Goal: Task Accomplishment & Management: Use online tool/utility

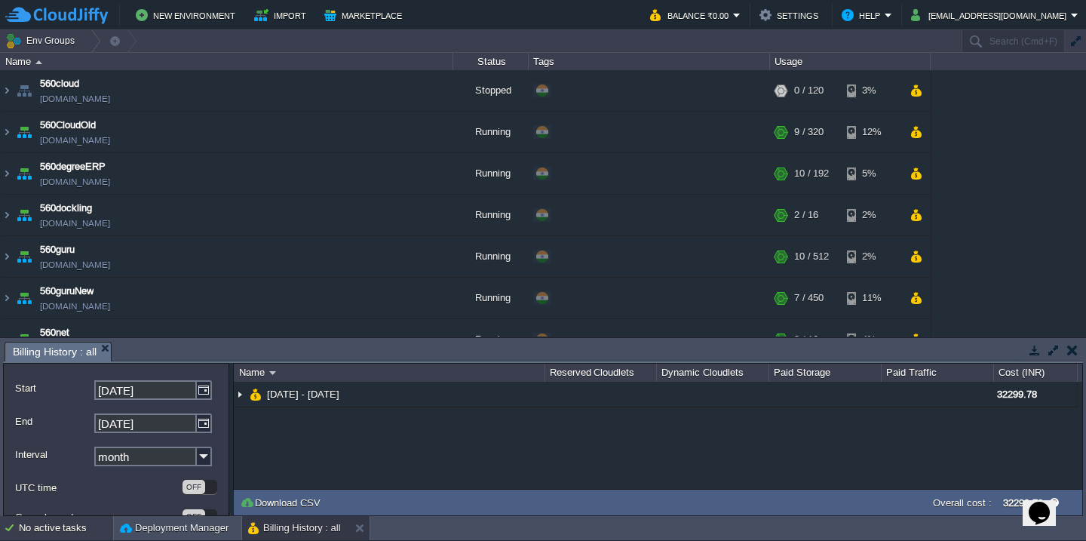
scroll to position [49, 0]
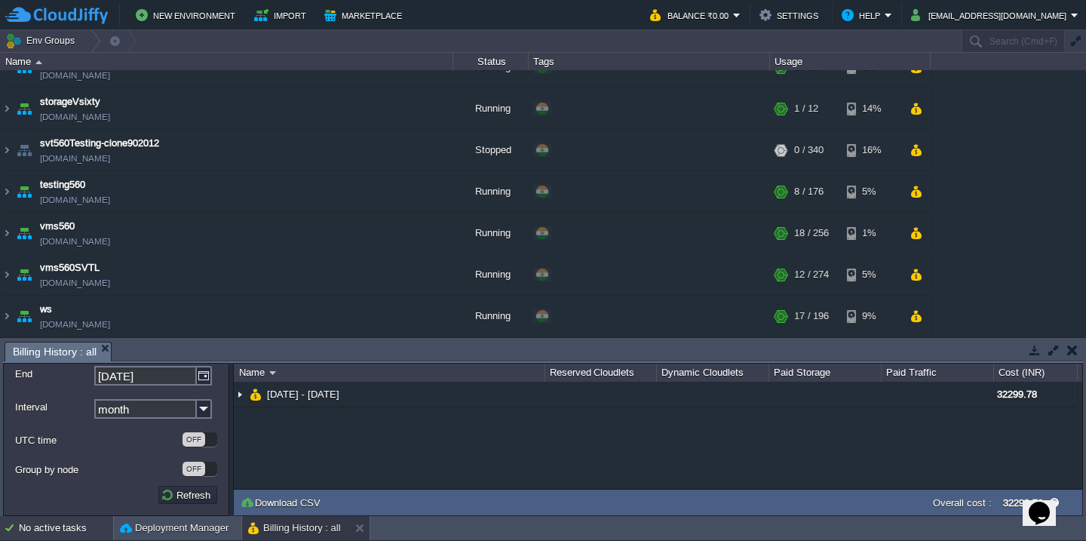
click at [60, 532] on div "No active tasks" at bounding box center [66, 528] width 94 height 24
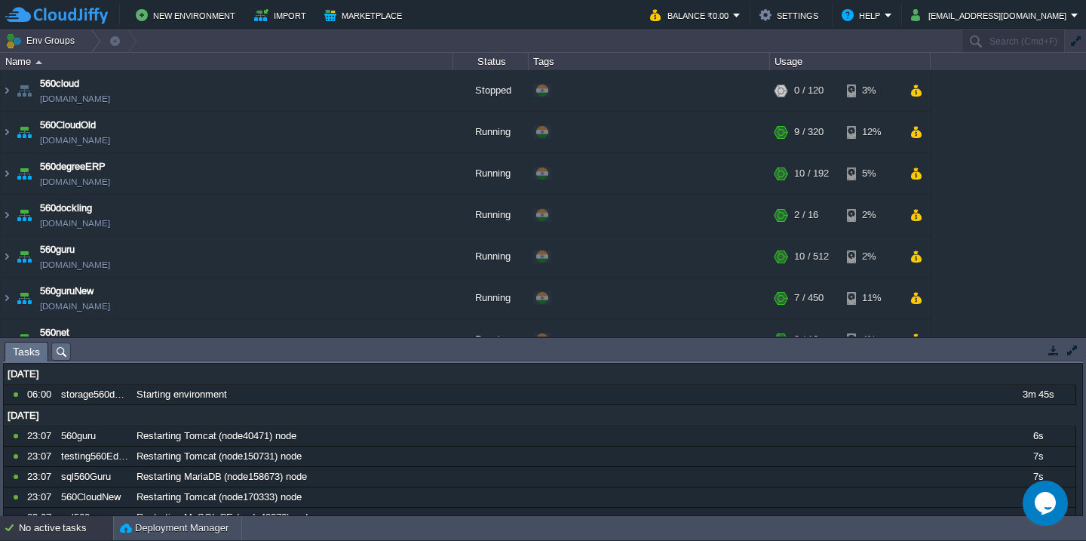
click at [52, 528] on div "No active tasks" at bounding box center [66, 528] width 94 height 24
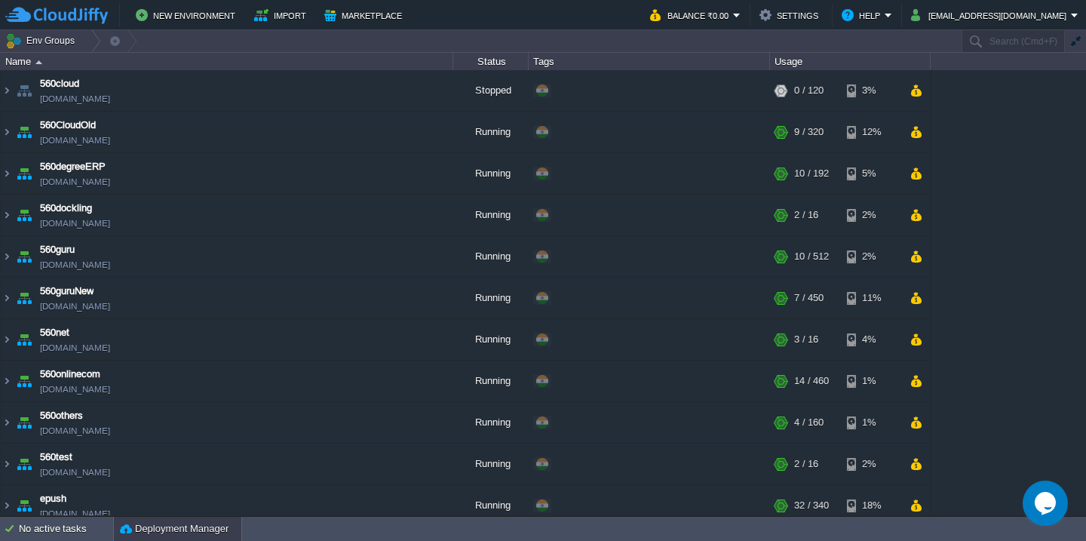
click at [127, 524] on button "Deployment Manager" at bounding box center [174, 528] width 109 height 15
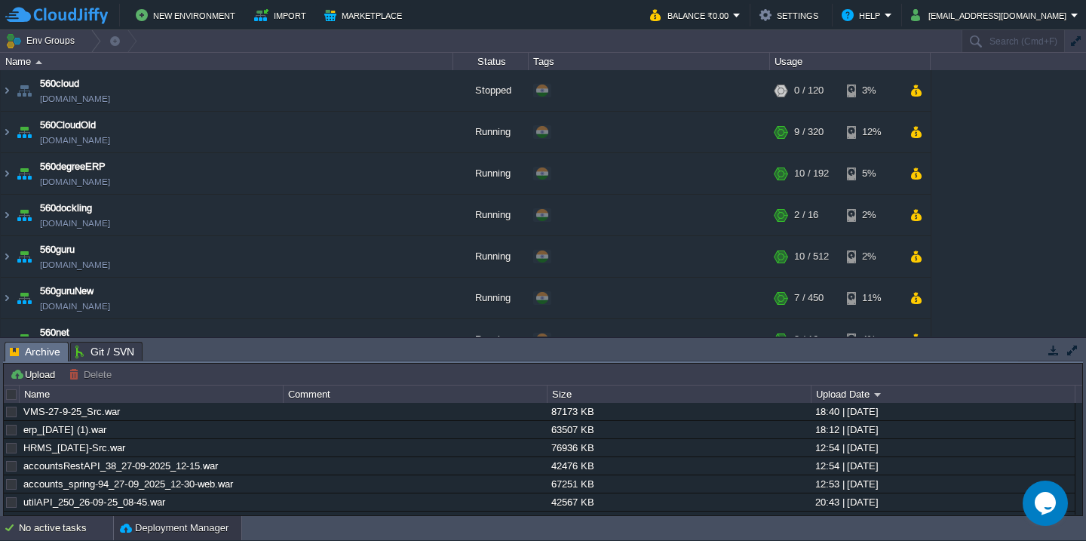
click at [34, 523] on div "No active tasks" at bounding box center [66, 528] width 94 height 24
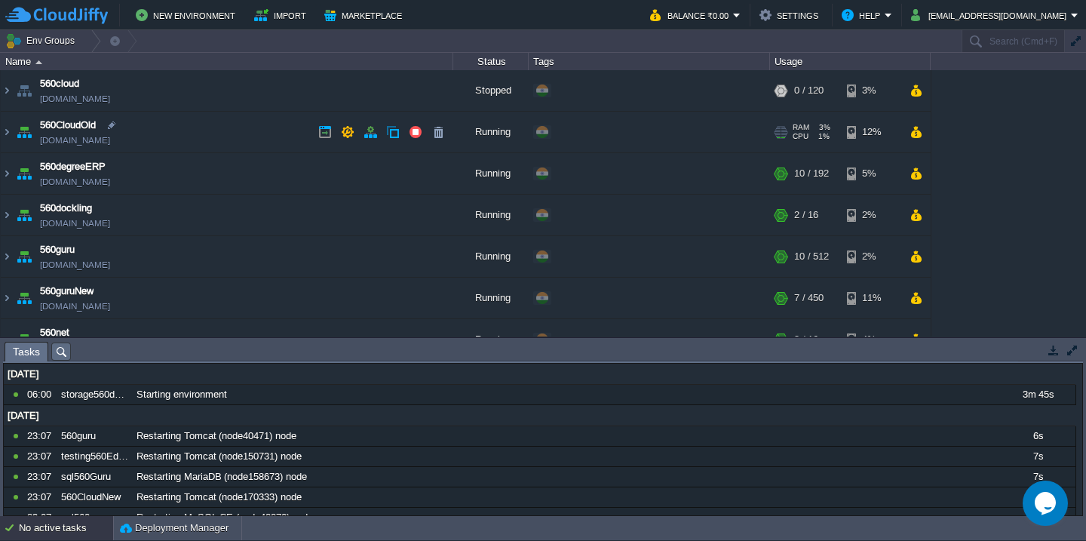
click at [190, 133] on td "560CloudOld [DOMAIN_NAME]" at bounding box center [227, 132] width 452 height 41
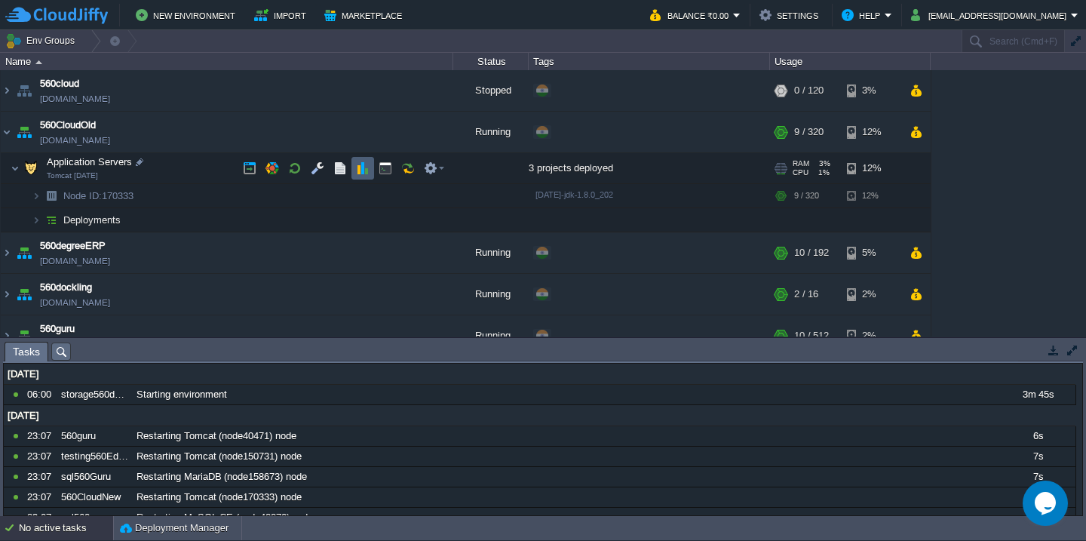
click at [351, 167] on td at bounding box center [362, 168] width 23 height 23
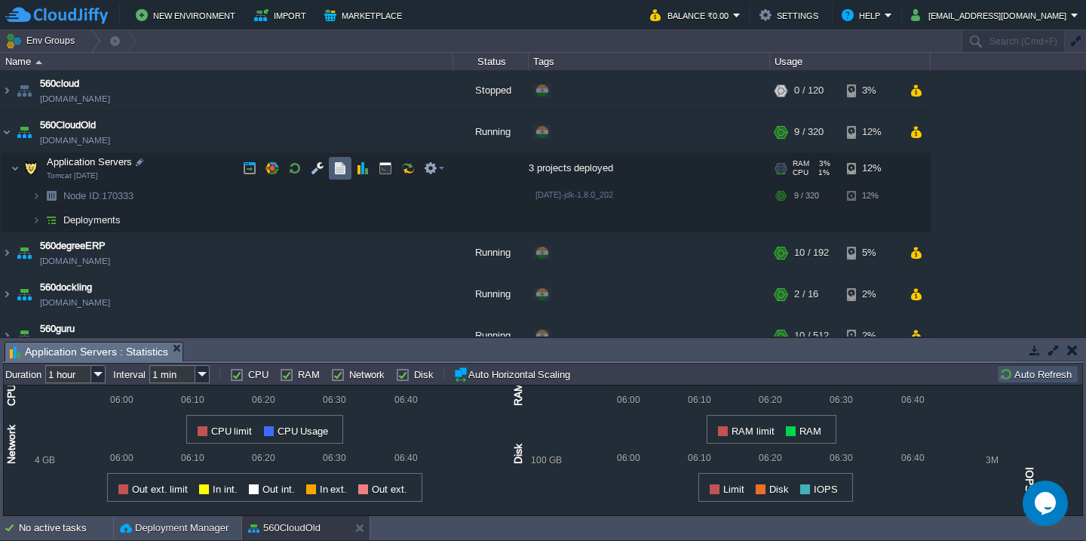
click at [342, 168] on button "button" at bounding box center [340, 168] width 14 height 14
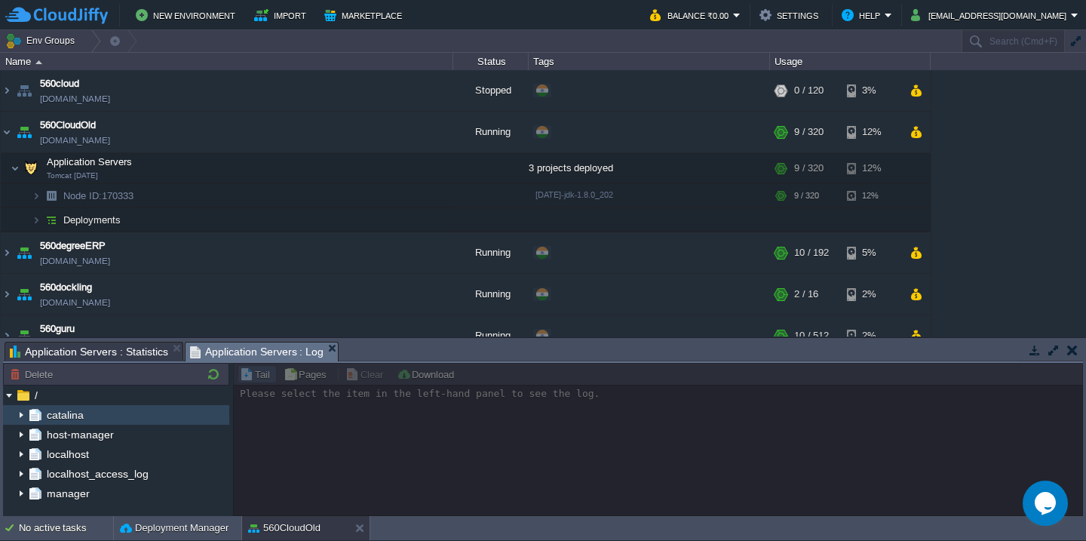
click at [21, 418] on img at bounding box center [21, 415] width 12 height 20
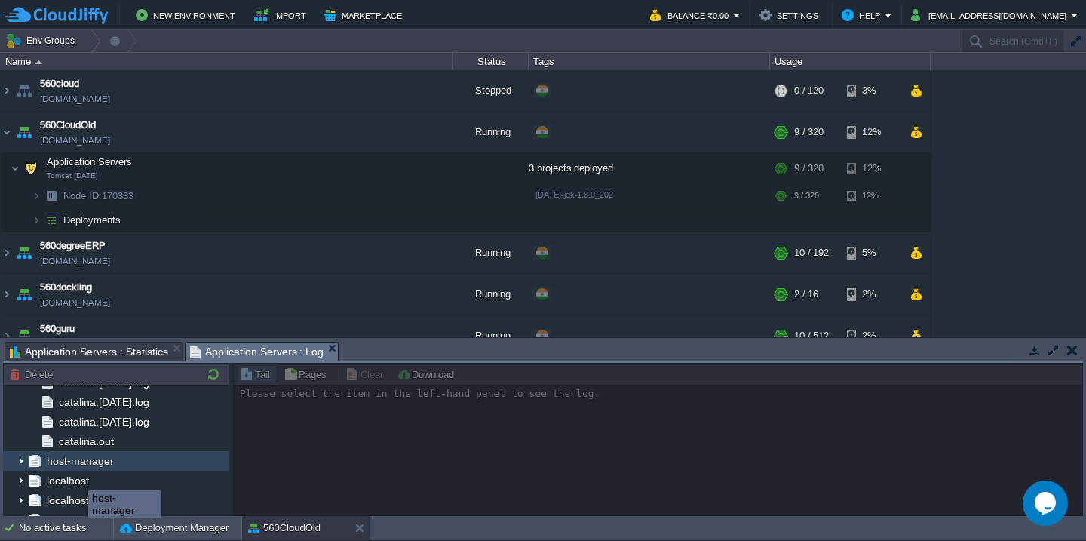
scroll to position [2850, 0]
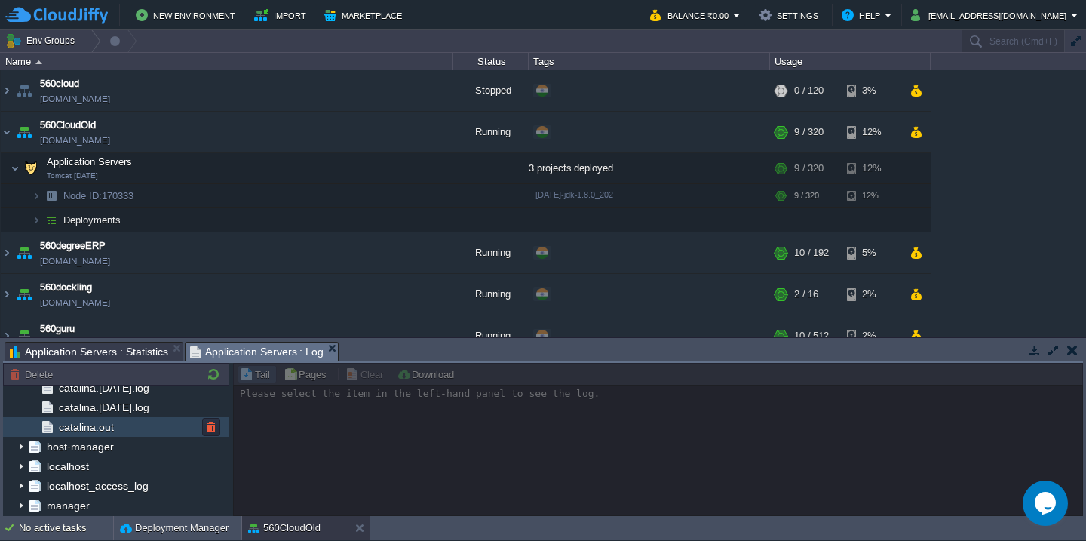
click at [111, 419] on div "catalina.out" at bounding box center [116, 427] width 226 height 20
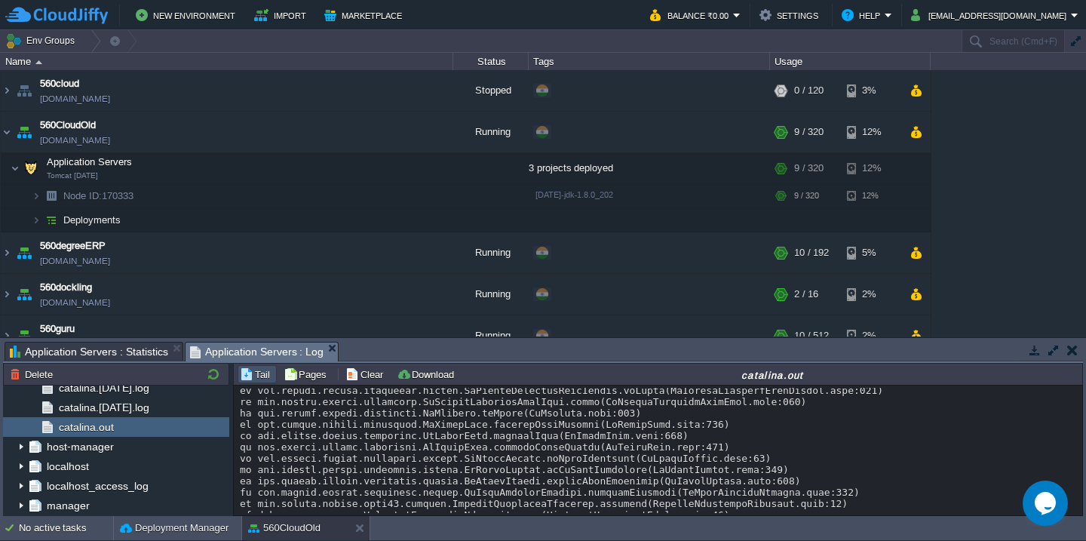
scroll to position [37643, 0]
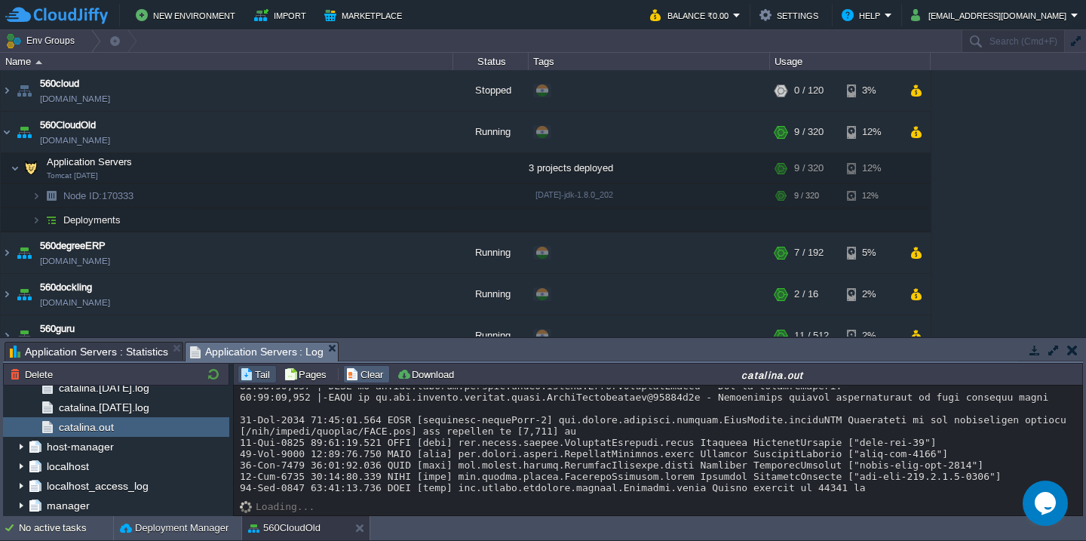
click at [372, 375] on button "Clear" at bounding box center [366, 374] width 42 height 14
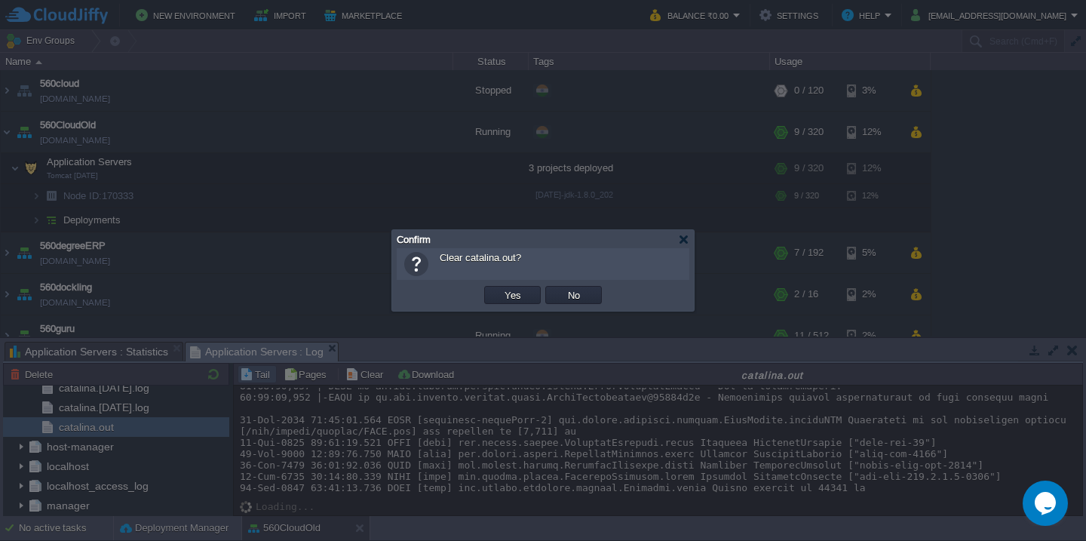
click at [500, 288] on button "Yes" at bounding box center [513, 295] width 26 height 14
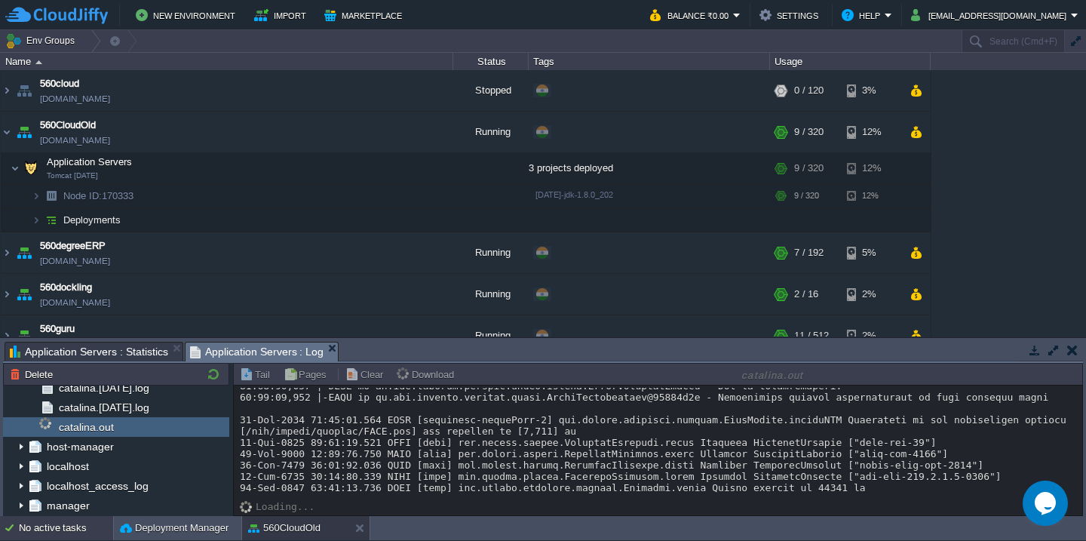
click at [66, 529] on div "No active tasks" at bounding box center [66, 528] width 94 height 24
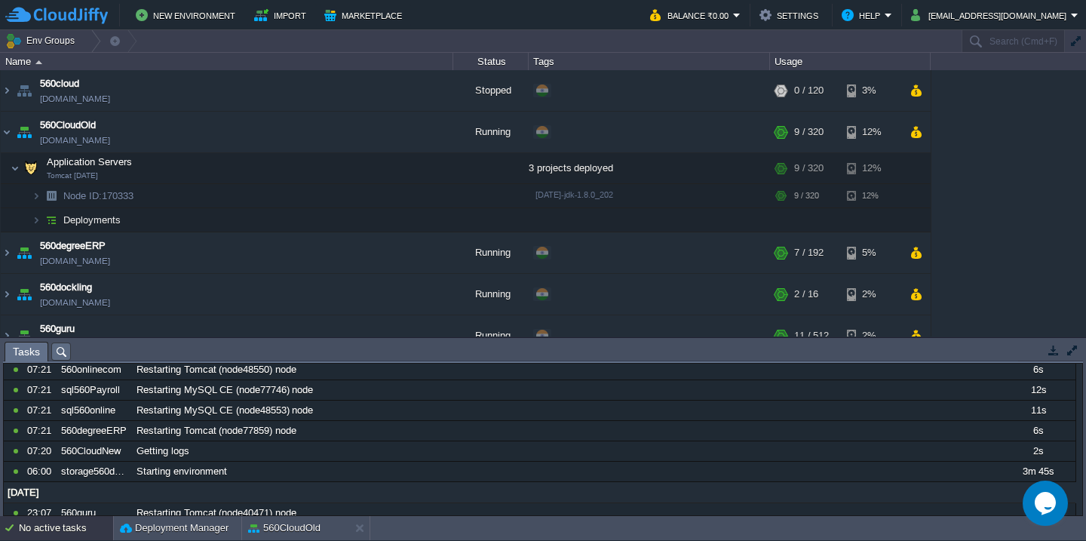
scroll to position [0, 0]
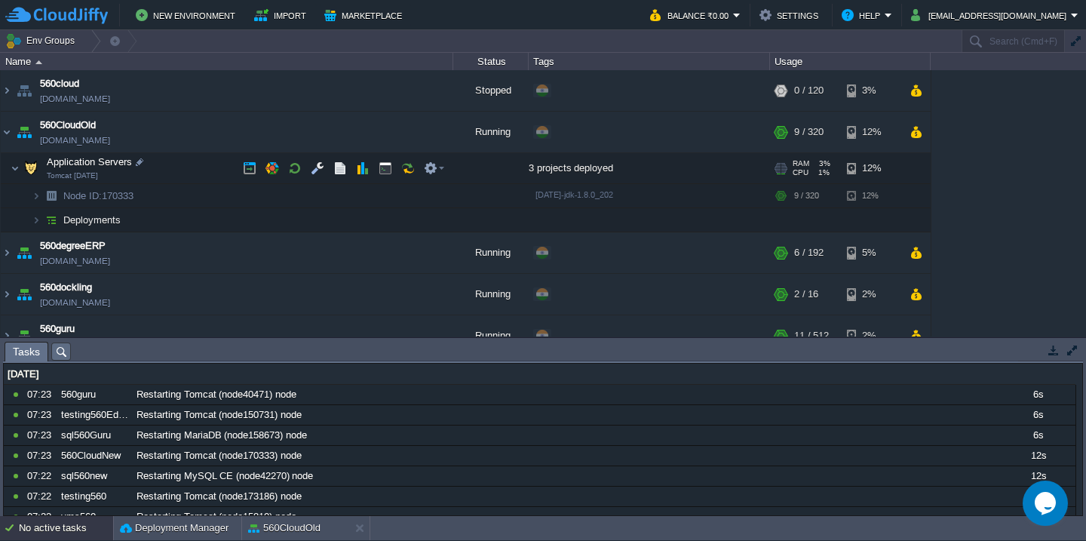
click at [204, 161] on td "Application Servers Tomcat [DATE]" at bounding box center [227, 168] width 452 height 31
